Goal: Check status

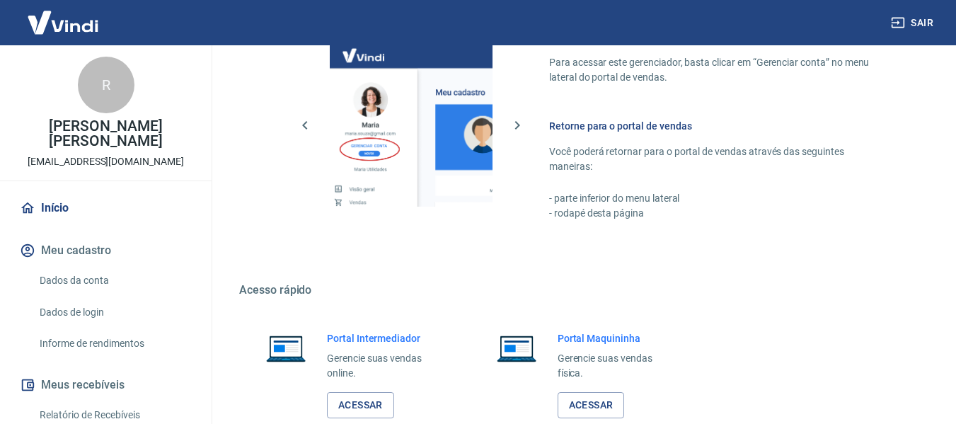
scroll to position [708, 0]
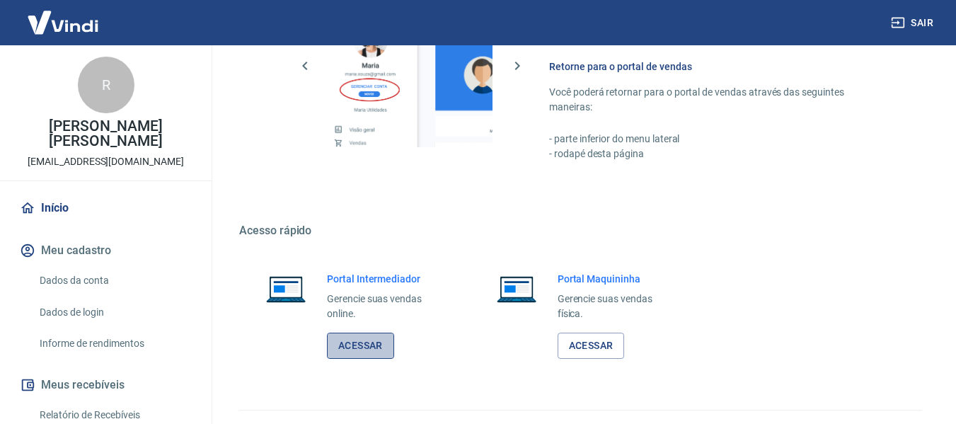
click at [362, 352] on link "Acessar" at bounding box center [360, 346] width 67 height 26
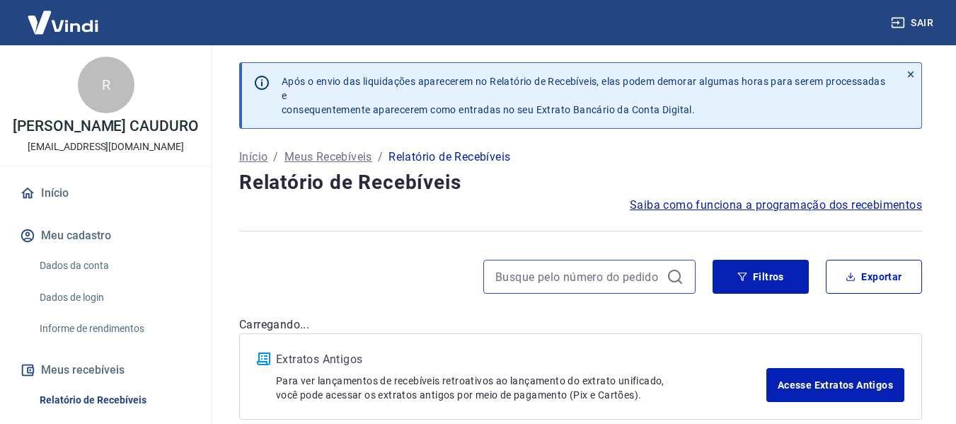
click at [544, 267] on input at bounding box center [578, 276] width 166 height 21
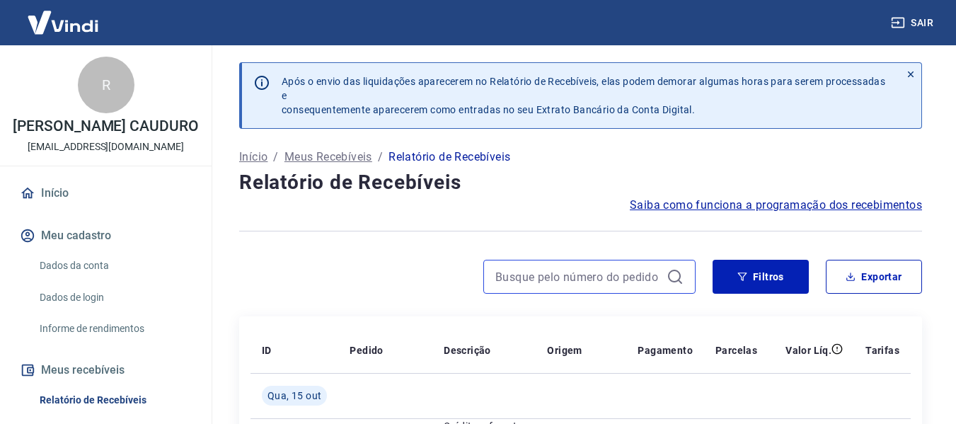
paste input "84505"
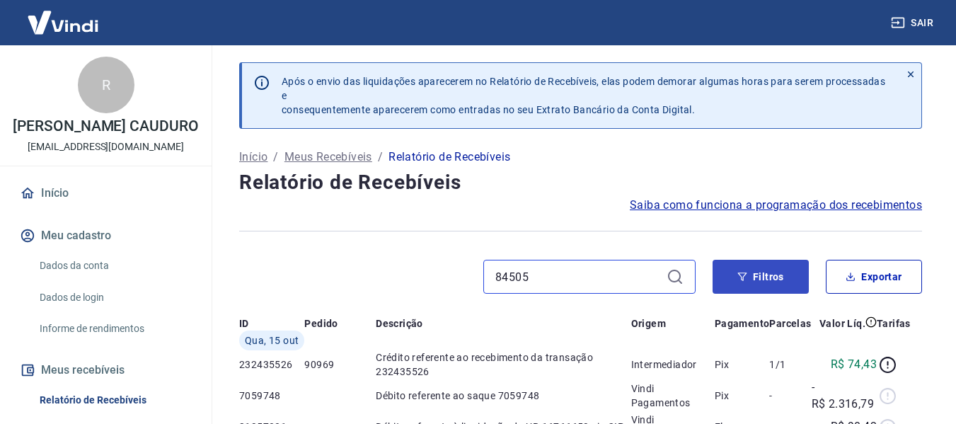
type input "84505"
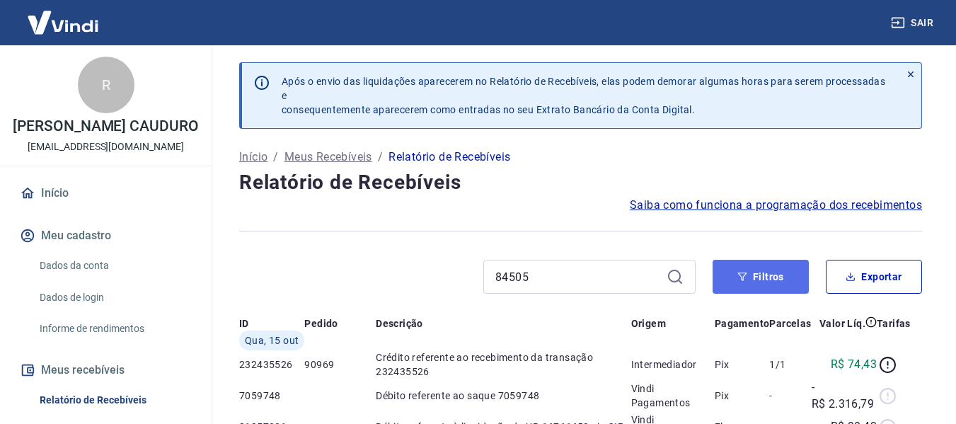
click at [790, 281] on button "Filtros" at bounding box center [761, 277] width 96 height 34
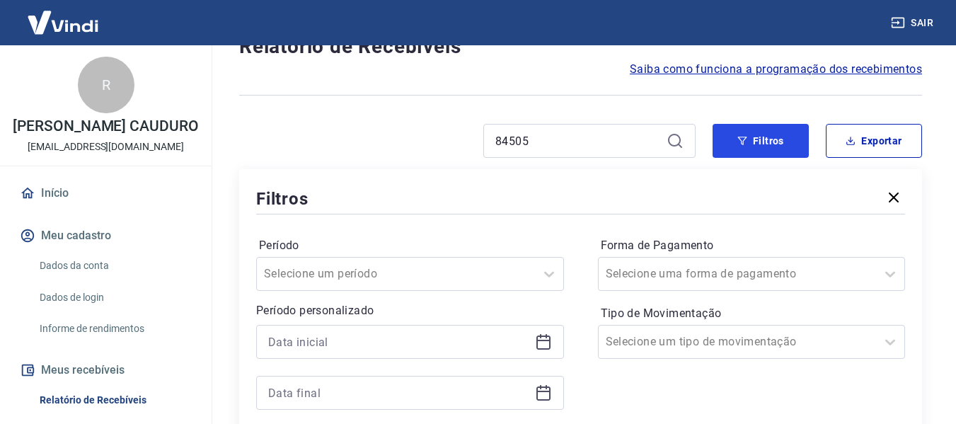
scroll to position [142, 0]
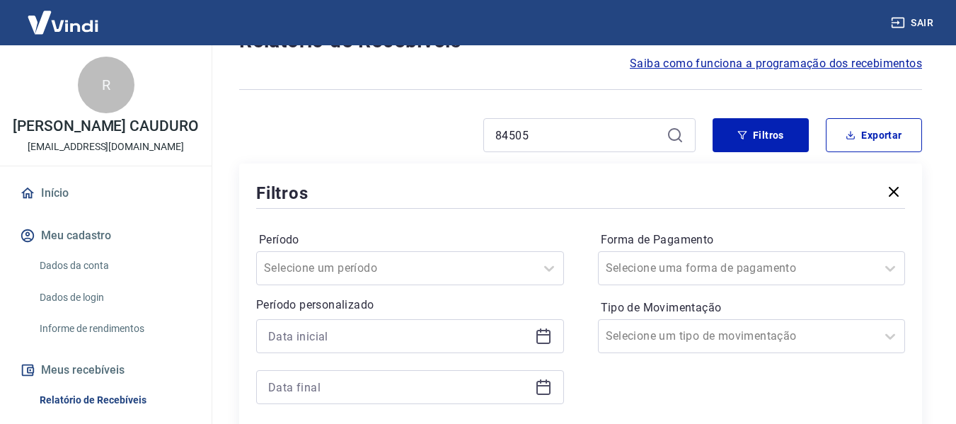
click at [677, 131] on icon at bounding box center [675, 135] width 17 height 17
click at [631, 137] on input "84505" at bounding box center [578, 135] width 166 height 21
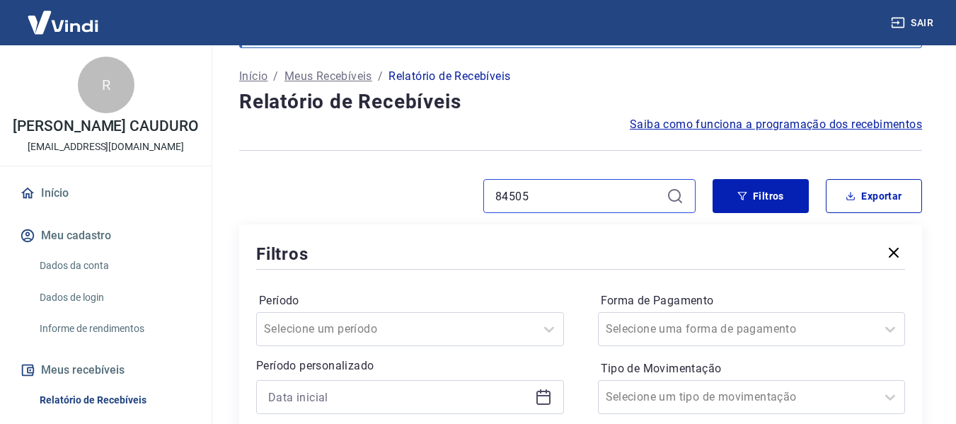
scroll to position [0, 0]
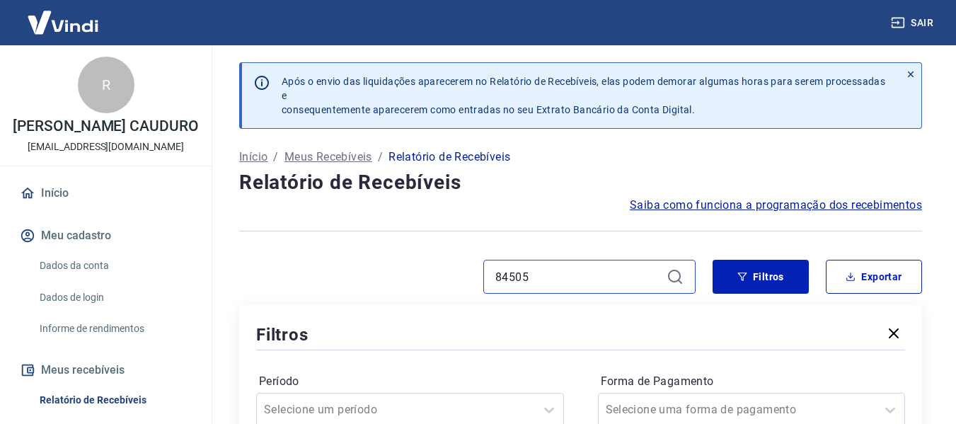
drag, startPoint x: 539, startPoint y: 278, endPoint x: 261, endPoint y: 277, distance: 277.4
click at [261, 277] on div "84505" at bounding box center [467, 277] width 456 height 34
paste input "84505"
type input "84505"
click at [675, 289] on div "84505" at bounding box center [589, 277] width 212 height 34
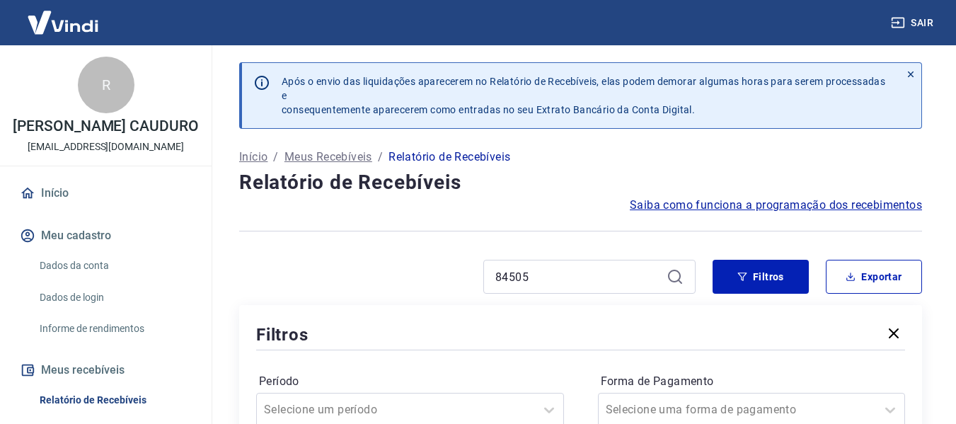
click at [678, 280] on icon at bounding box center [680, 282] width 4 height 4
click at [893, 330] on icon "button" at bounding box center [893, 333] width 17 height 17
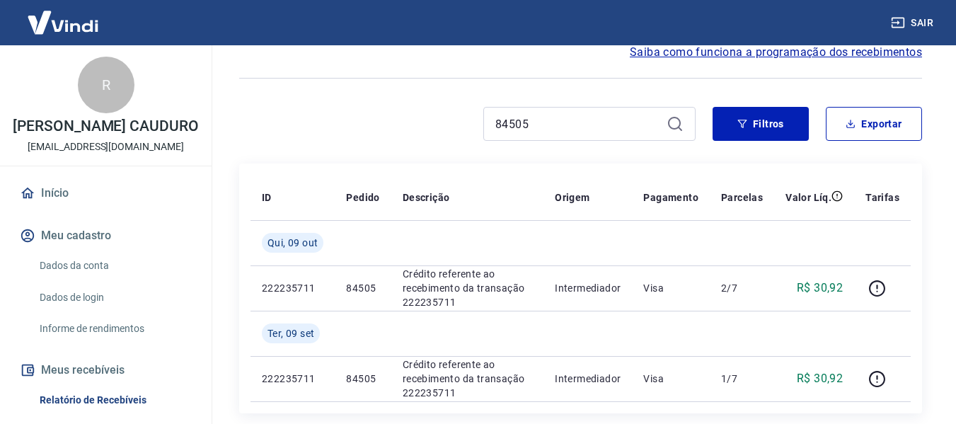
scroll to position [71, 0]
